Goal: Information Seeking & Learning: Learn about a topic

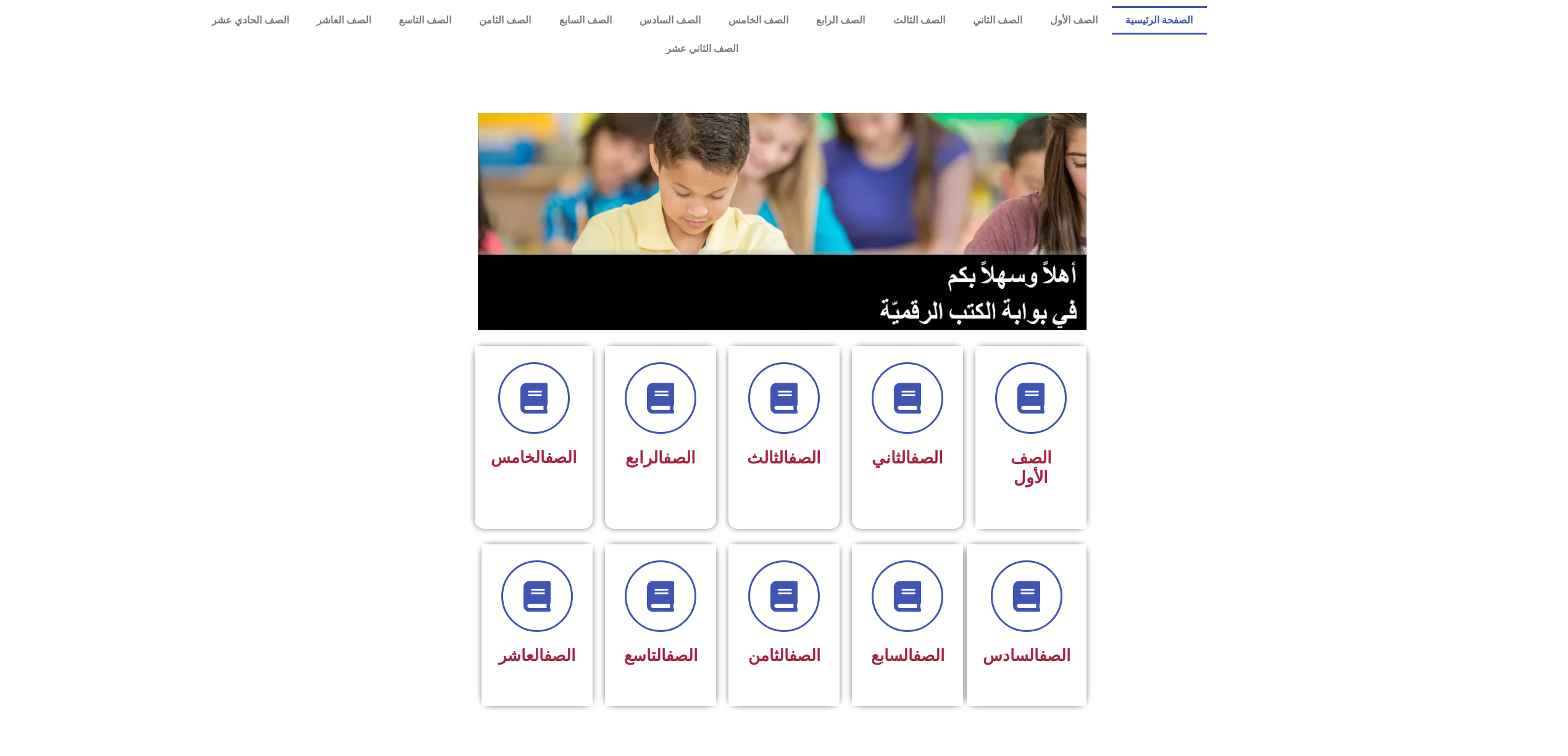
drag, startPoint x: 1149, startPoint y: 200, endPoint x: 1013, endPoint y: 253, distance: 146.0
drag, startPoint x: 1013, startPoint y: 253, endPoint x: 912, endPoint y: 130, distance: 159.2
click at [912, 130] on img at bounding box center [784, 222] width 612 height 217
click at [531, 398] on span at bounding box center [533, 399] width 79 height 79
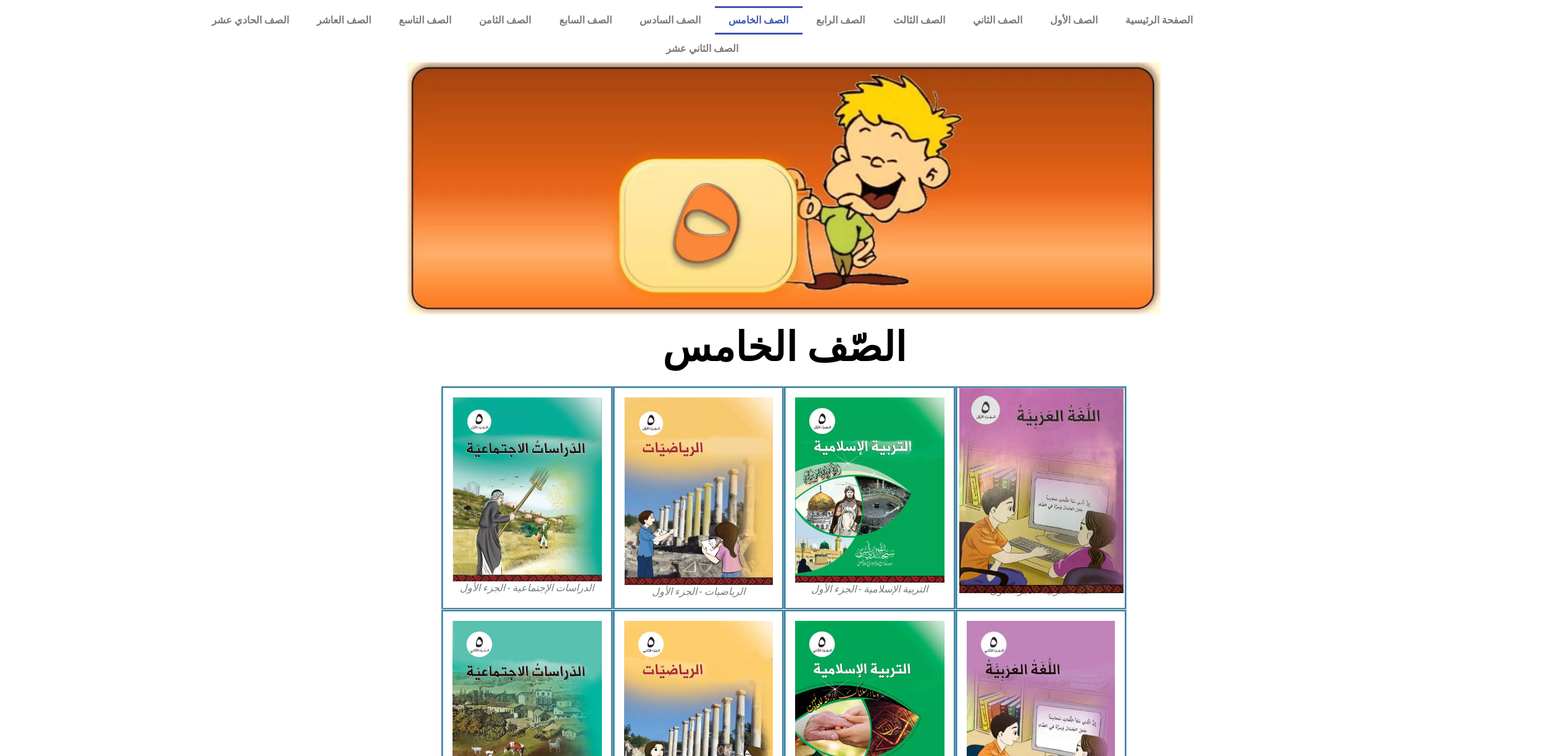
click at [1016, 428] on img at bounding box center [1040, 491] width 164 height 205
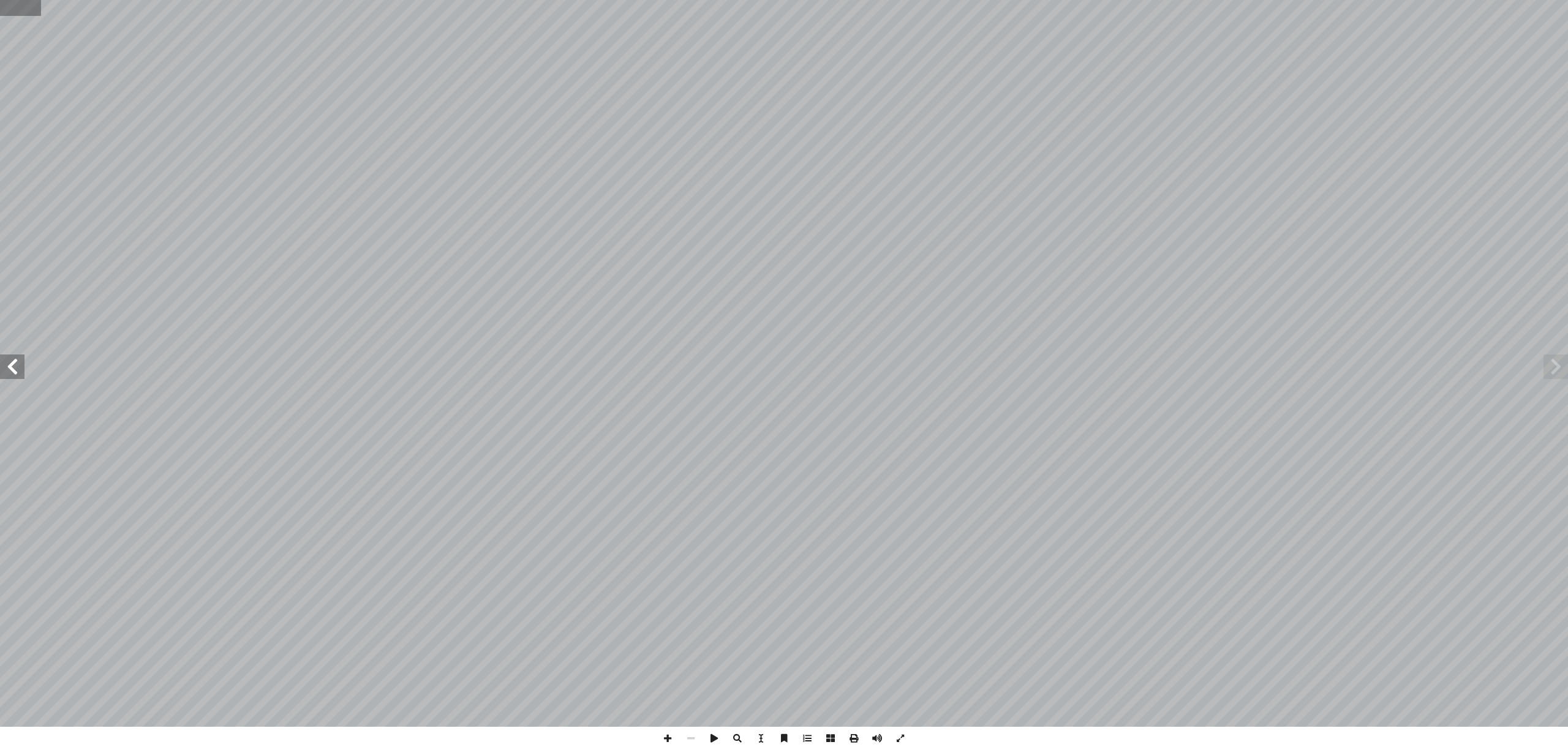
click at [26, 4] on input "text" at bounding box center [20, 8] width 41 height 16
click at [15, 4] on input "text" at bounding box center [20, 8] width 41 height 16
type input "**"
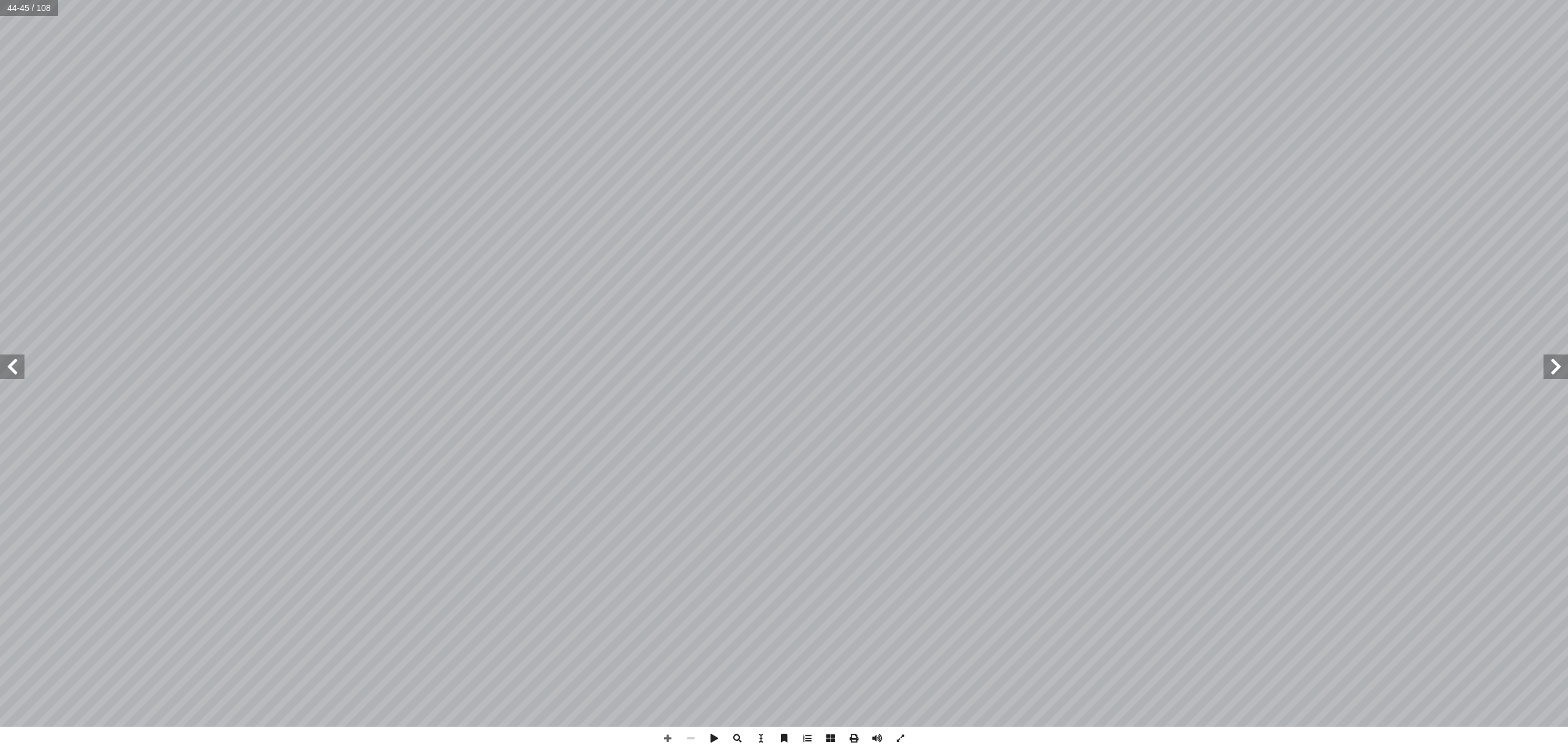
click at [1556, 369] on span at bounding box center [1555, 366] width 24 height 24
click at [23, 365] on span at bounding box center [12, 366] width 24 height 24
click at [23, 364] on span at bounding box center [12, 366] width 24 height 24
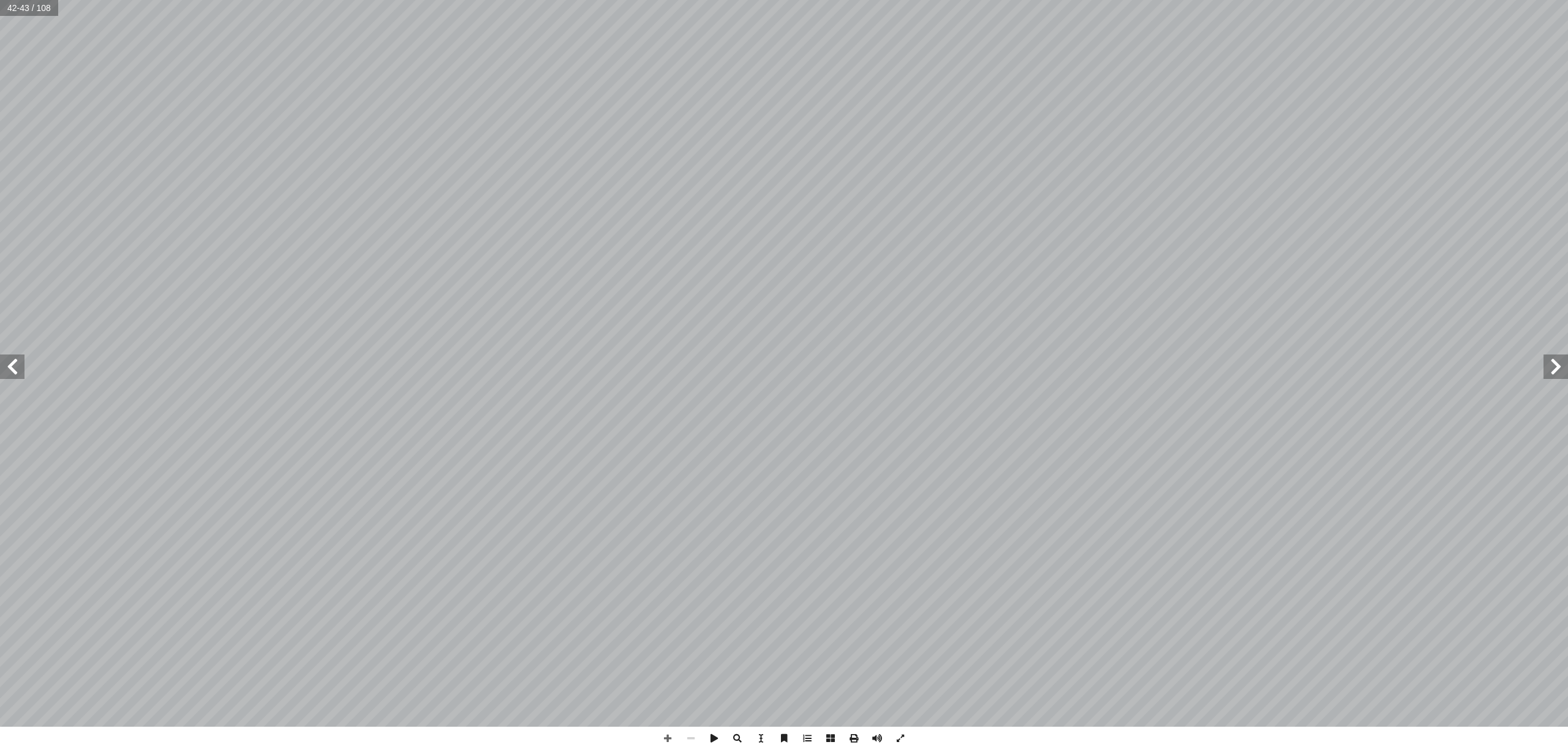
click at [24, 363] on span at bounding box center [12, 366] width 24 height 24
click at [676, 728] on span at bounding box center [668, 739] width 24 height 24
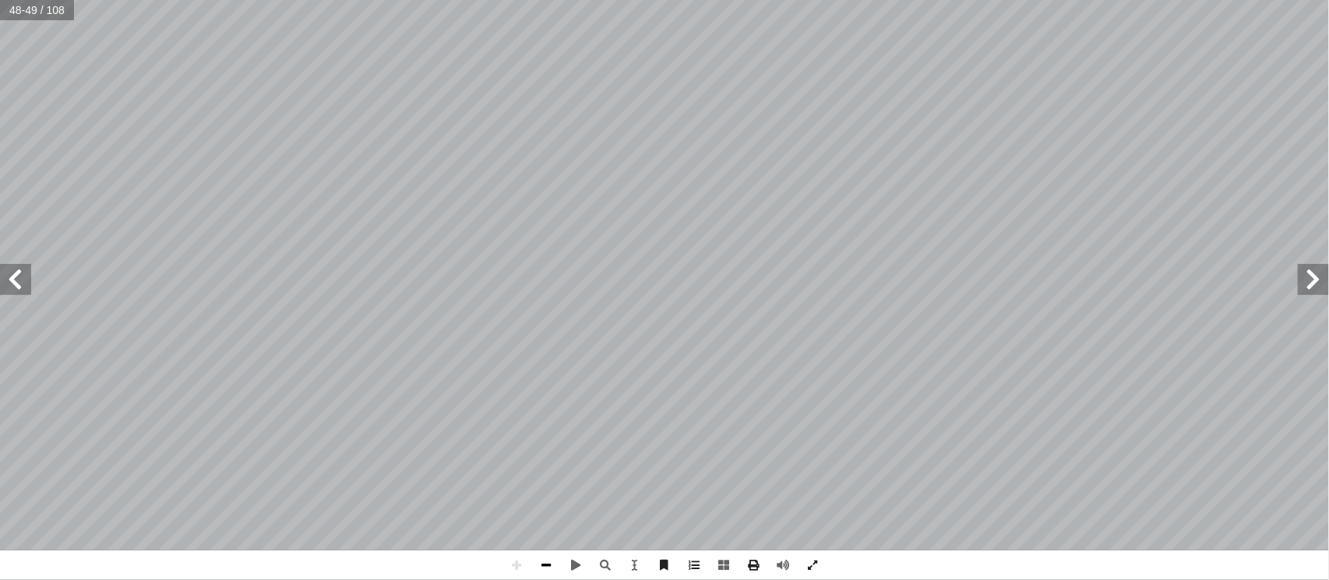
click at [545, 570] on span at bounding box center [546, 566] width 30 height 30
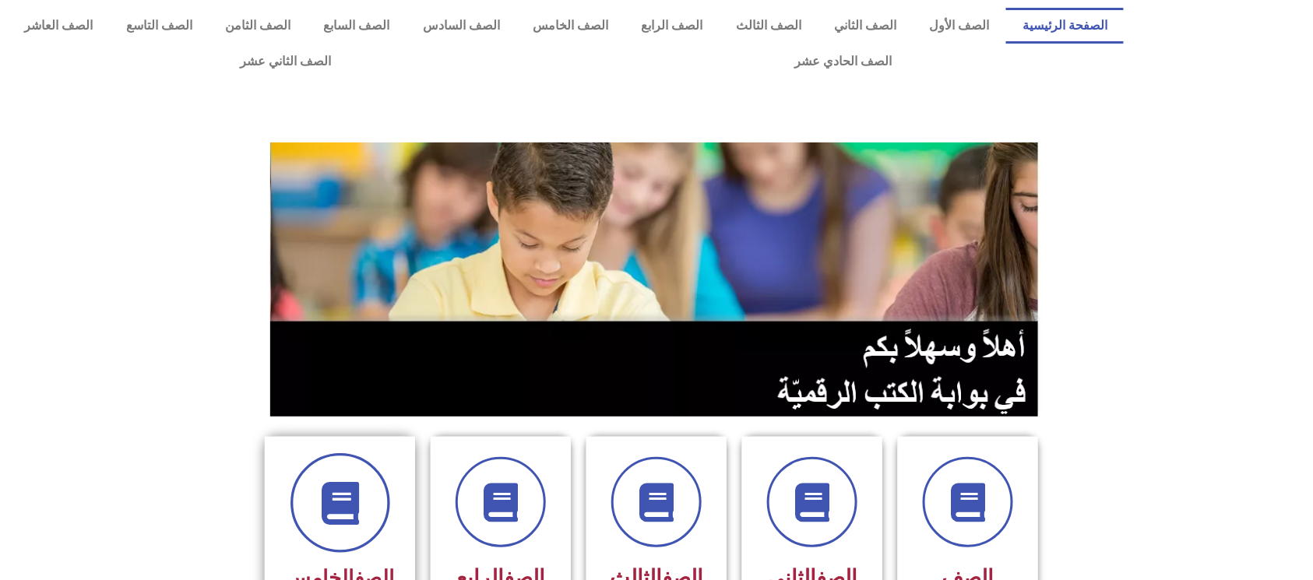
click at [352, 482] on icon at bounding box center [340, 503] width 43 height 43
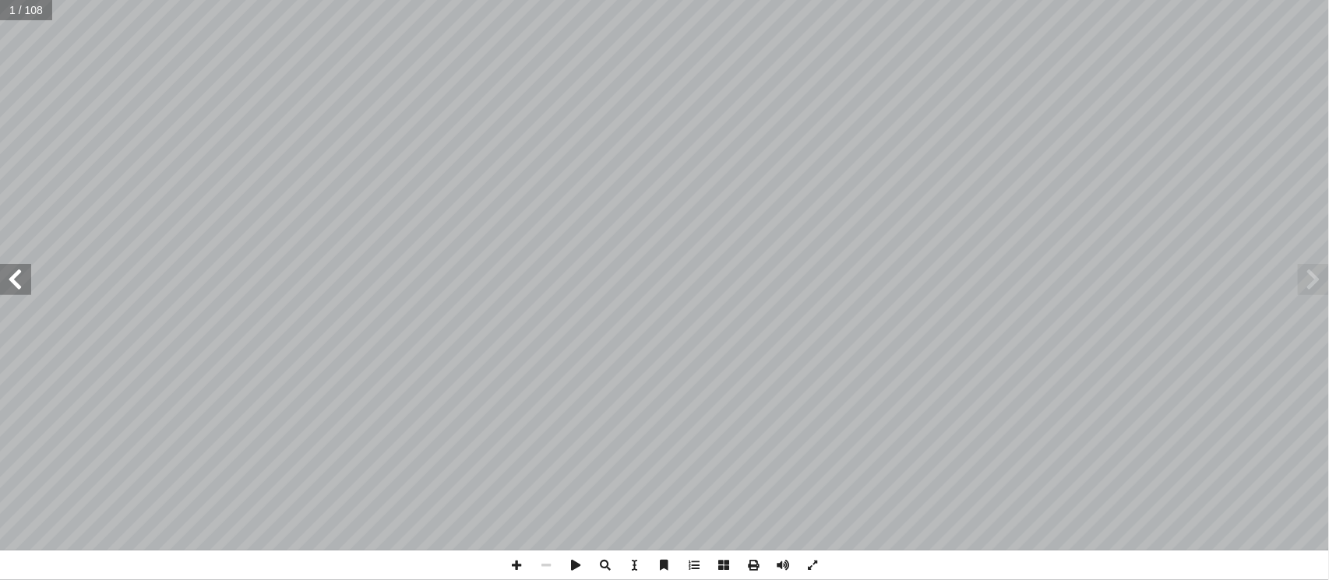
click at [0, 287] on span at bounding box center [15, 279] width 31 height 31
click at [17, 294] on span at bounding box center [15, 279] width 31 height 31
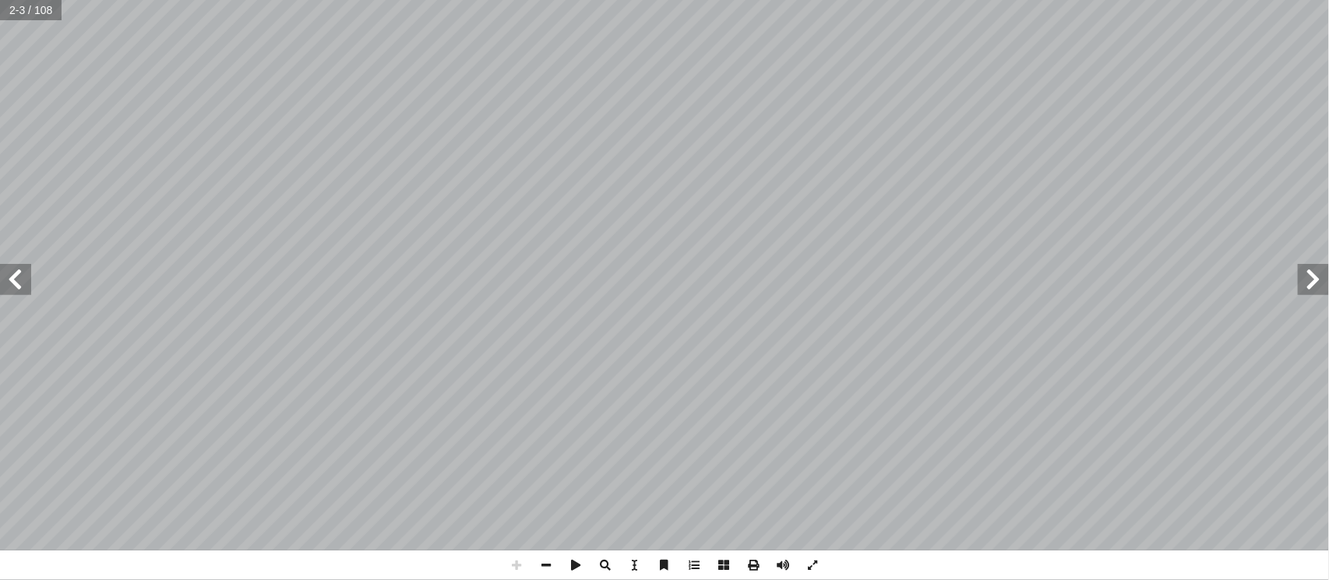
click at [17, 294] on span at bounding box center [15, 279] width 31 height 31
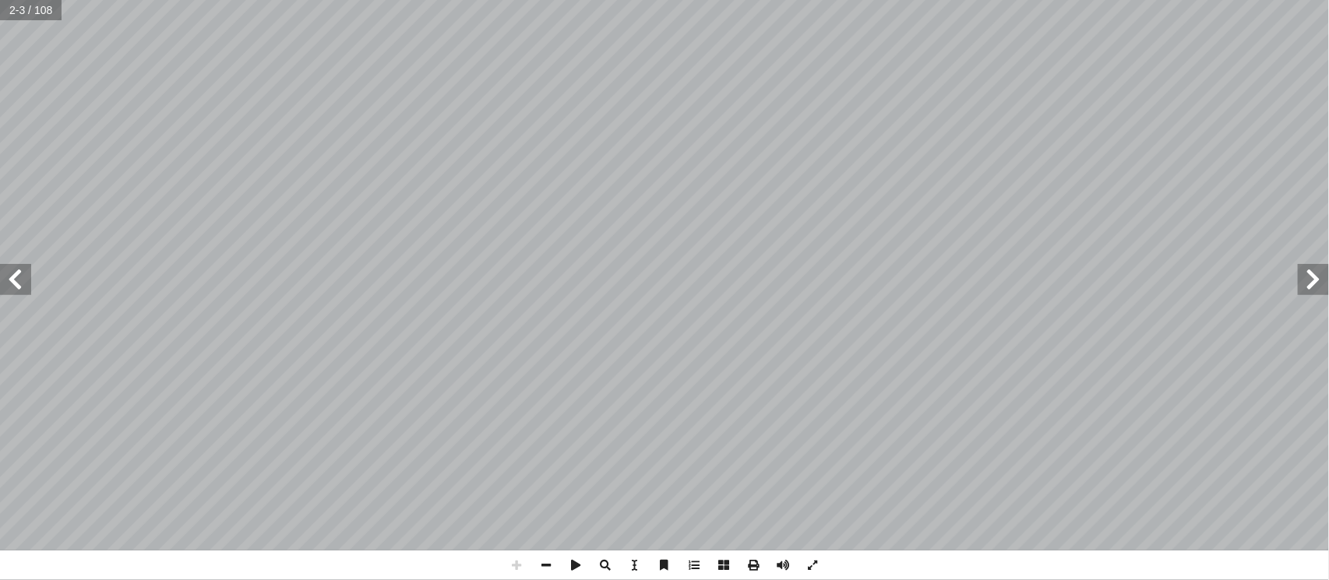
click at [17, 294] on span at bounding box center [15, 279] width 31 height 31
click at [17, 293] on span at bounding box center [15, 279] width 31 height 31
click at [17, 291] on span at bounding box center [15, 279] width 31 height 31
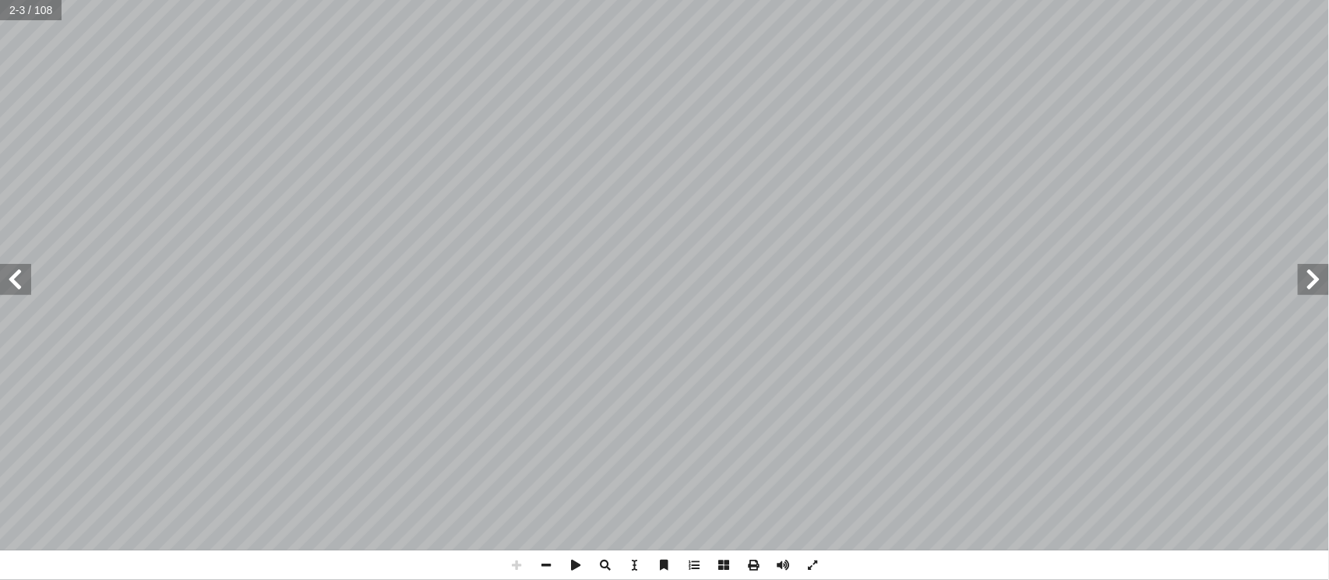
click at [17, 291] on span at bounding box center [15, 279] width 31 height 31
drag, startPoint x: 17, startPoint y: 291, endPoint x: 19, endPoint y: 279, distance: 12.7
click at [19, 280] on span at bounding box center [15, 279] width 31 height 31
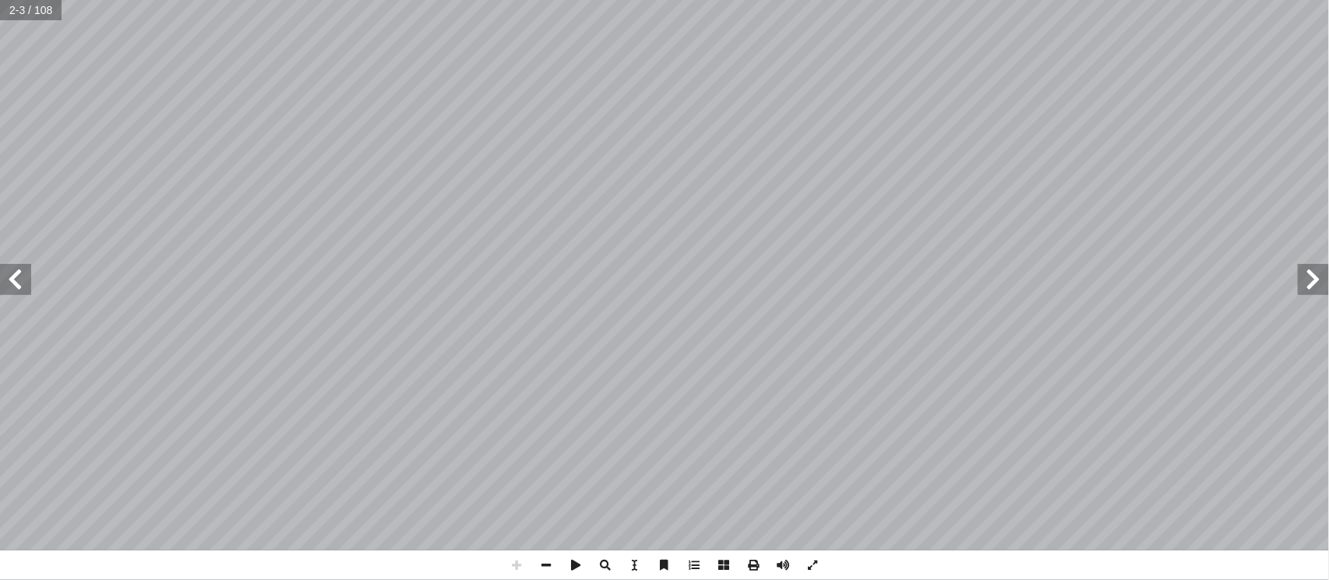
click at [19, 263] on div "قررت وزارة التربية والتعليم في دولة [GEOGRAPHIC_DATA] م الدراسي ٢٠١٧/ [DATE] � …" at bounding box center [664, 275] width 1329 height 551
click at [553, 564] on span at bounding box center [546, 566] width 30 height 30
click at [545, 572] on span at bounding box center [546, 566] width 30 height 30
click at [13, 274] on span at bounding box center [15, 279] width 31 height 31
click at [14, 273] on span at bounding box center [15, 279] width 31 height 31
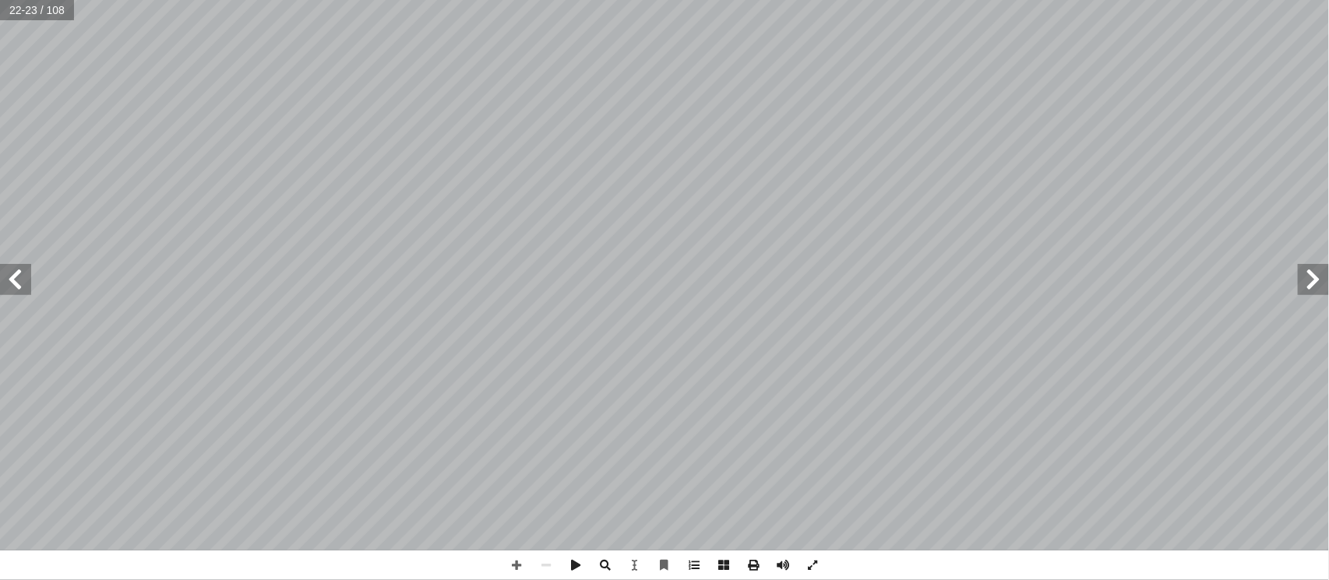
click at [14, 273] on span at bounding box center [15, 279] width 31 height 31
click at [14, 274] on span at bounding box center [15, 279] width 31 height 31
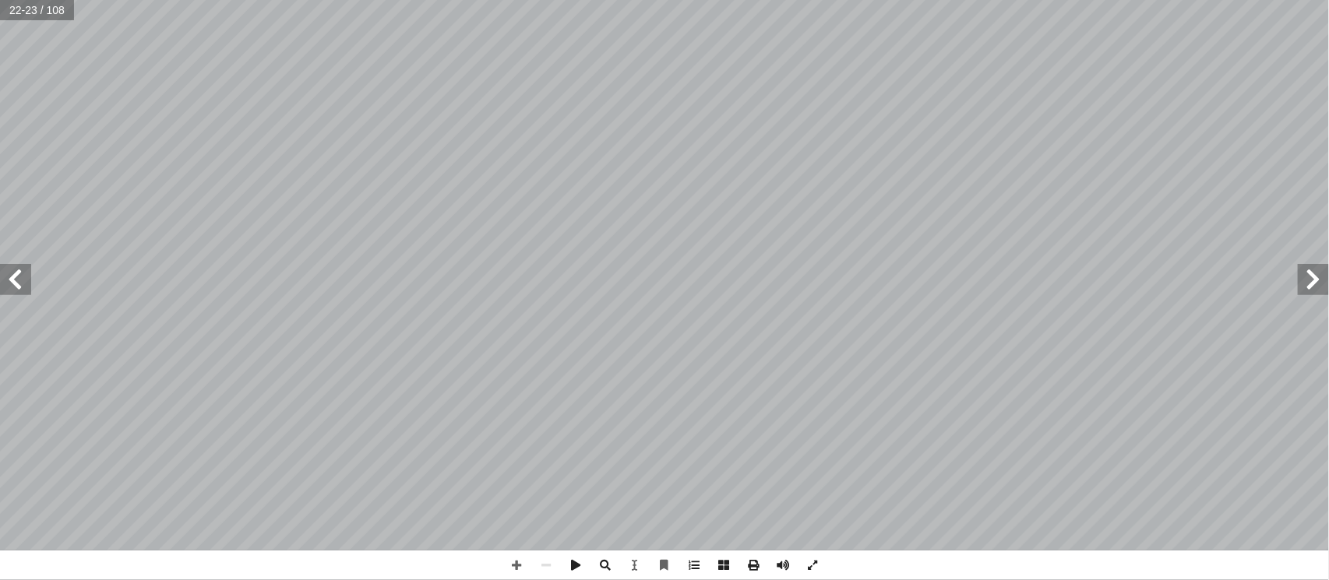
click at [14, 274] on span at bounding box center [15, 279] width 31 height 31
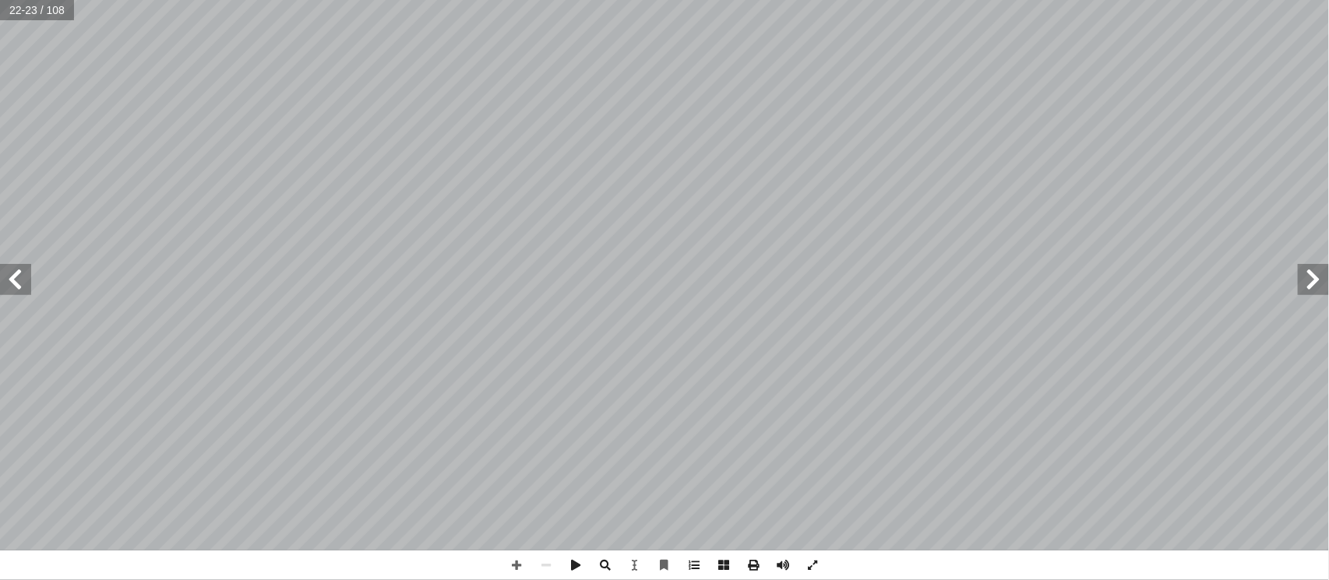
click at [16, 274] on span at bounding box center [15, 279] width 31 height 31
click at [16, 273] on span at bounding box center [15, 279] width 31 height 31
click at [30, 278] on span at bounding box center [15, 279] width 31 height 31
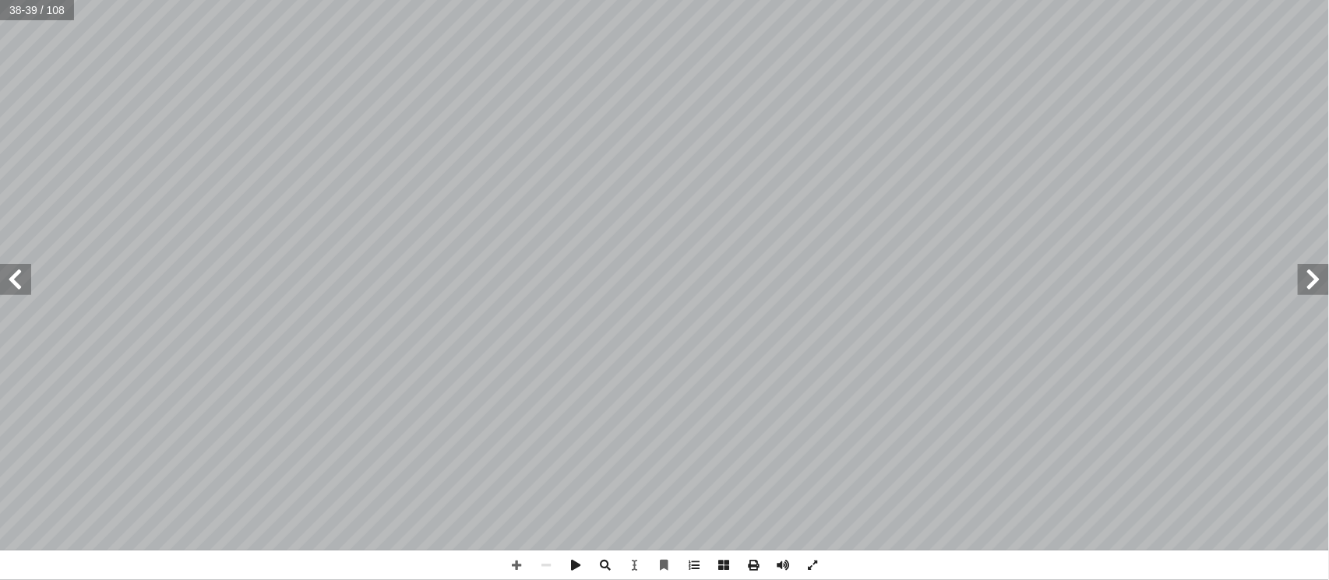
click at [30, 278] on span at bounding box center [15, 279] width 31 height 31
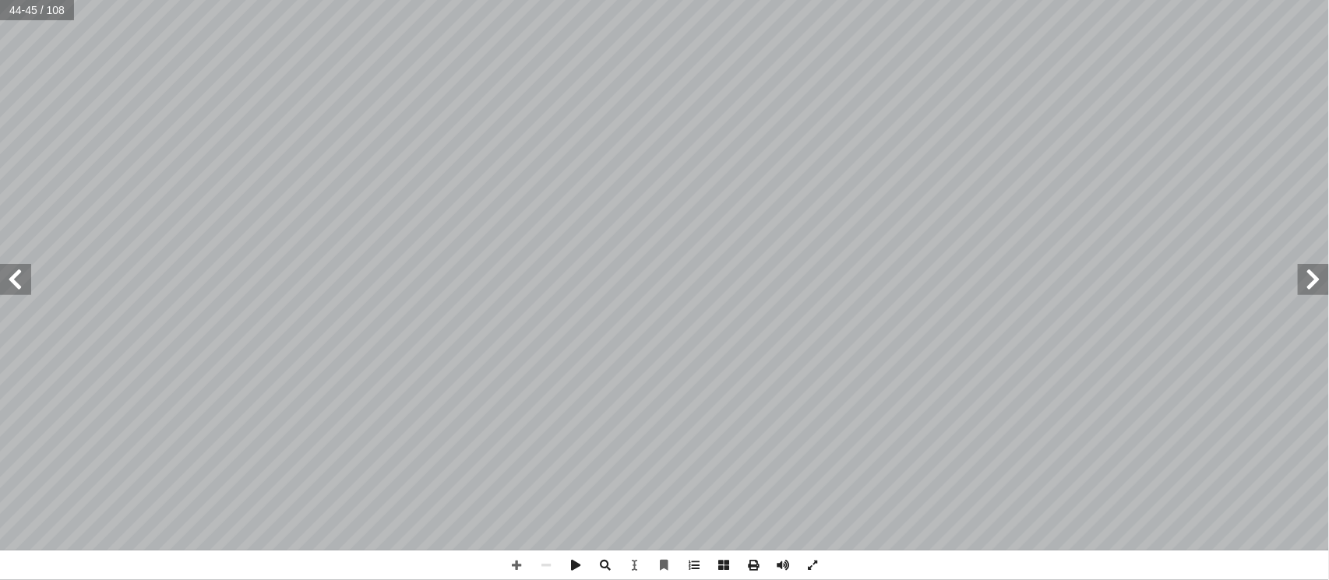
click at [22, 281] on span at bounding box center [15, 279] width 31 height 31
click at [22, 287] on span at bounding box center [15, 279] width 31 height 31
click at [1326, 293] on span at bounding box center [1313, 279] width 31 height 31
click at [512, 555] on span at bounding box center [517, 566] width 30 height 30
click at [513, 565] on span at bounding box center [517, 566] width 30 height 30
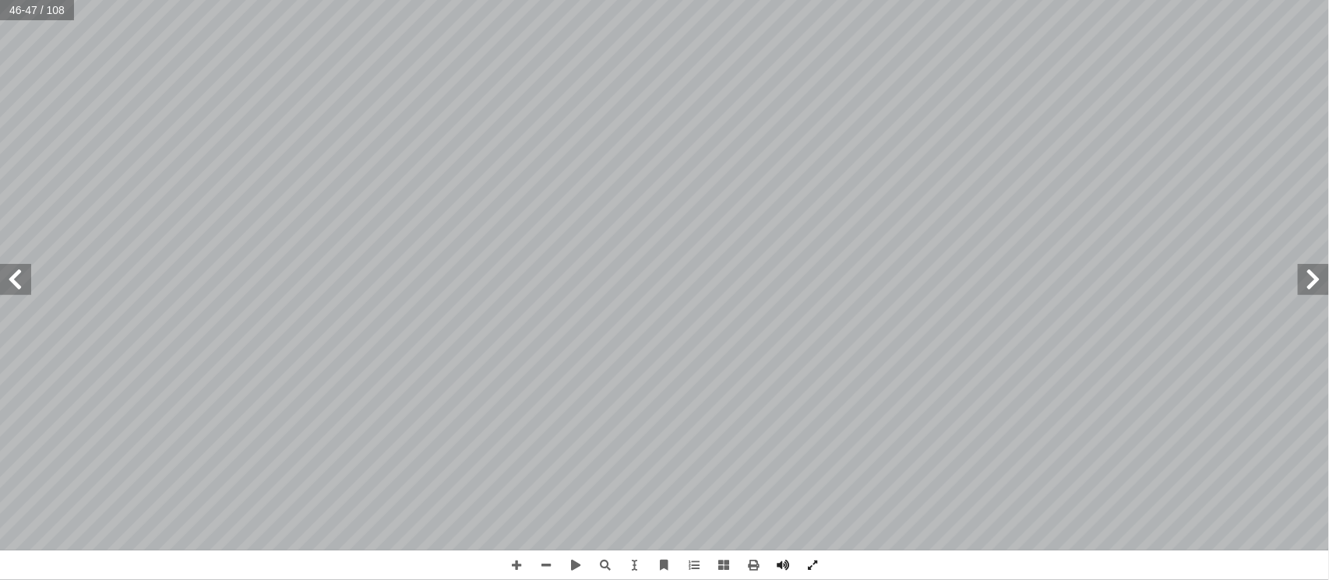
click at [26, 291] on span at bounding box center [15, 279] width 31 height 31
click at [541, 566] on span at bounding box center [546, 566] width 30 height 30
click at [505, 566] on span at bounding box center [517, 566] width 30 height 30
click at [537, 572] on span at bounding box center [546, 566] width 30 height 30
click at [515, 580] on span at bounding box center [517, 566] width 30 height 30
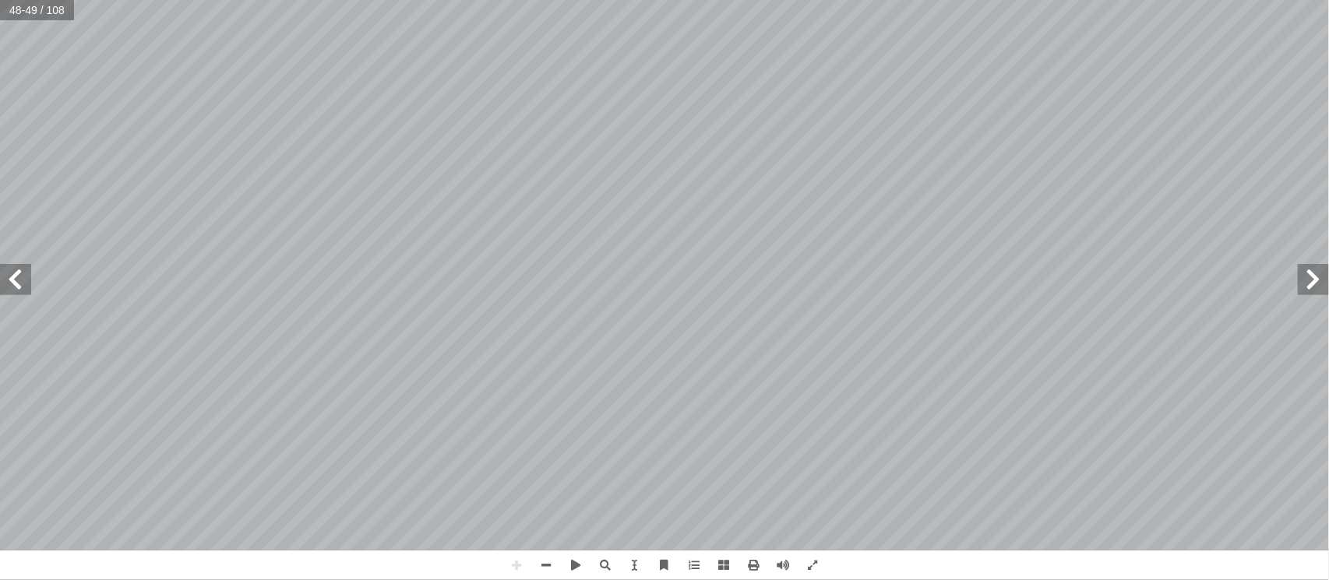
click at [662, 142] on html "الصفحة الرئيسية الصف الأول الصف الثاني الصف الثالث الصف الرابع الصف الخامس الصف…" at bounding box center [664, 71] width 1329 height 142
click at [544, 561] on span at bounding box center [546, 566] width 30 height 30
click at [547, 561] on span at bounding box center [546, 566] width 30 height 30
click at [509, 562] on span at bounding box center [517, 566] width 30 height 30
